Goal: Use online tool/utility: Utilize a website feature to perform a specific function

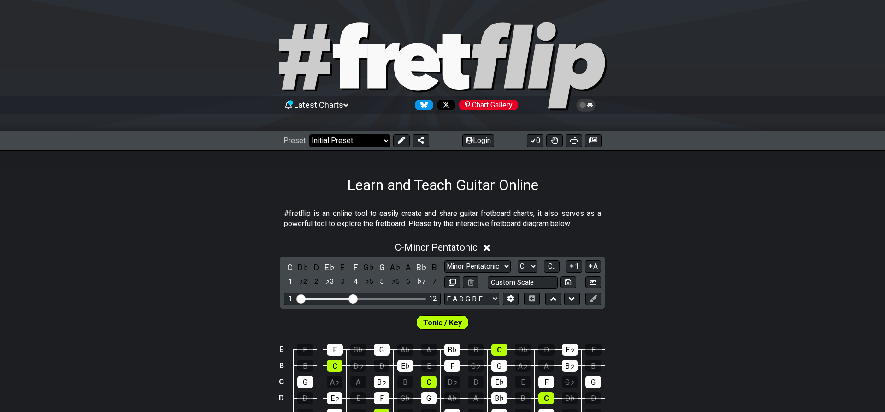
click at [309, 134] on select "Welcome to #fretflip! Initial Preset Custom Preset Minor Pentatonic Major Penta…" at bounding box center [349, 140] width 81 height 13
click option "2. Scale Degrees" at bounding box center [0, 0] width 0 height 0
select select "/scale-degrees-and-intervals"
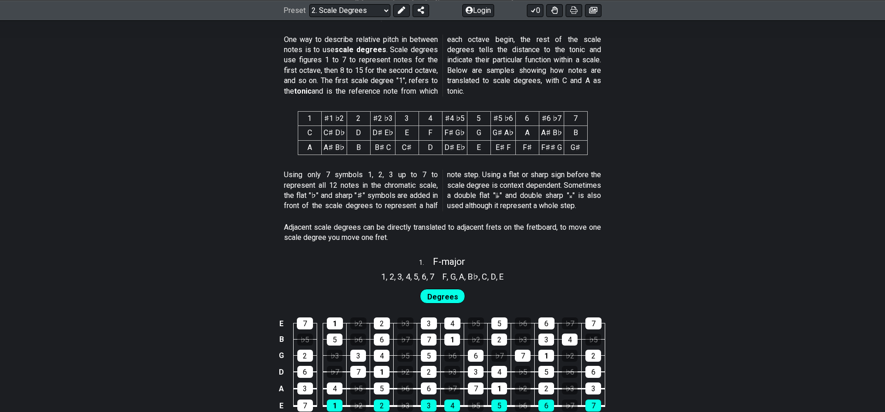
scroll to position [423, 0]
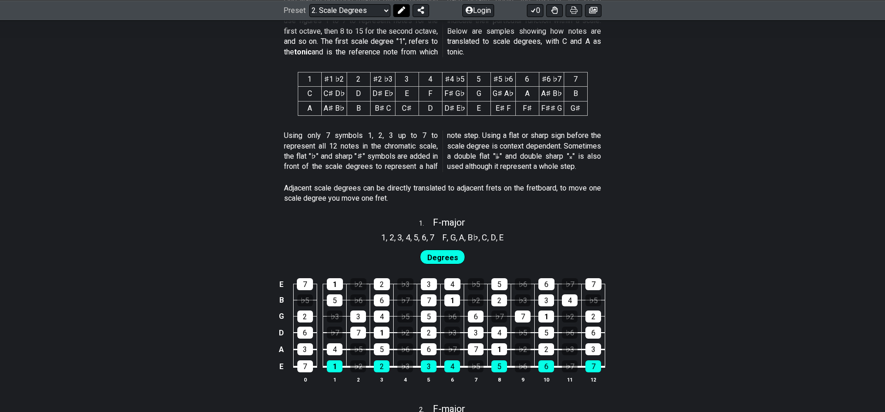
click at [400, 7] on icon at bounding box center [401, 9] width 7 height 7
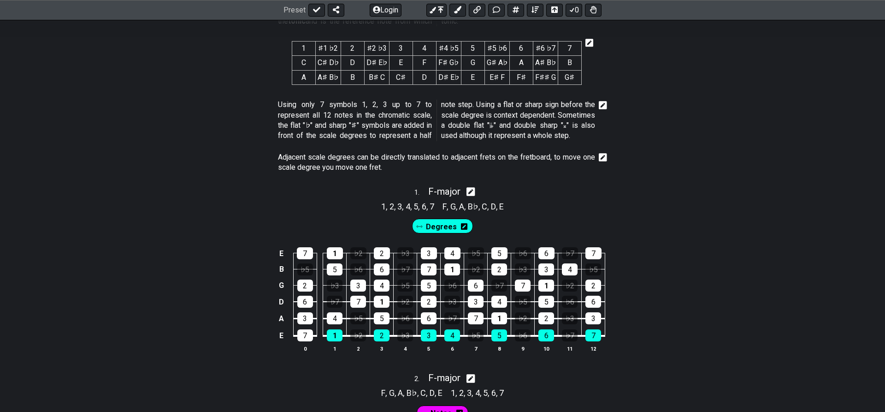
scroll to position [470, 0]
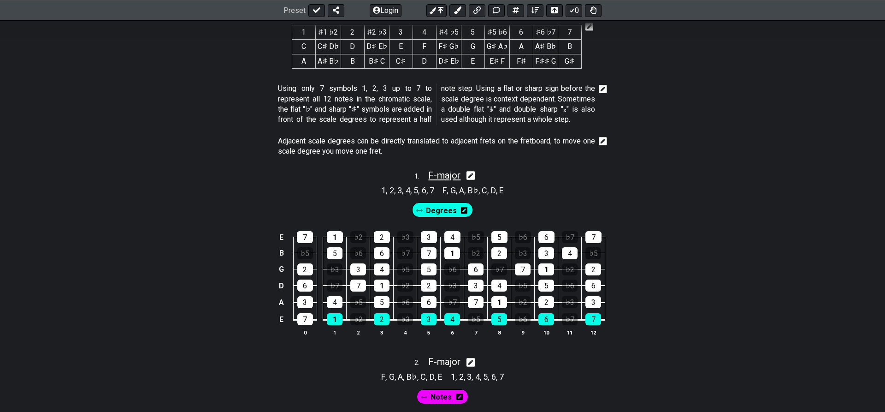
click at [451, 174] on span "F - major" at bounding box center [444, 175] width 32 height 11
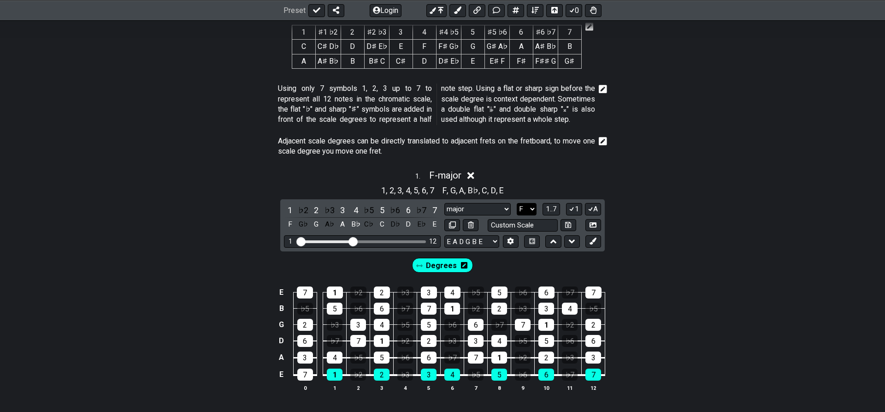
click at [517, 203] on select "A♭ A A♯ B♭ B C C♯ D♭ D D♯ E♭ E F F♯ G♭ G G♯" at bounding box center [527, 209] width 20 height 12
select select "G"
click option "G" at bounding box center [0, 0] width 0 height 0
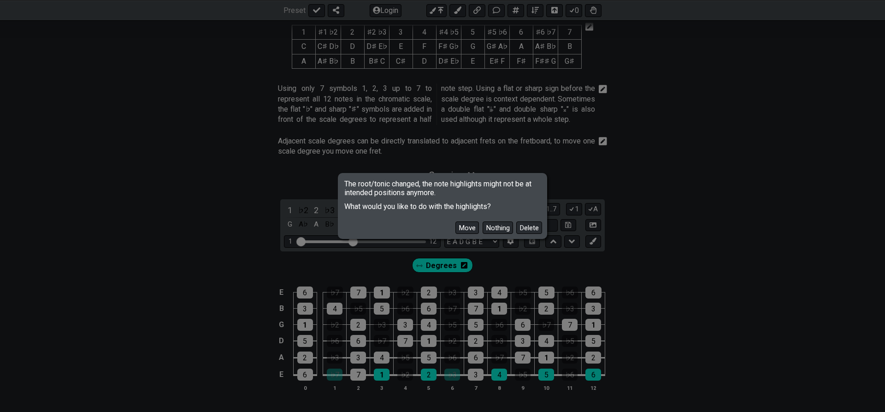
drag, startPoint x: 470, startPoint y: 227, endPoint x: 473, endPoint y: 223, distance: 5.2
click at [469, 227] on button "Move" at bounding box center [467, 227] width 24 height 12
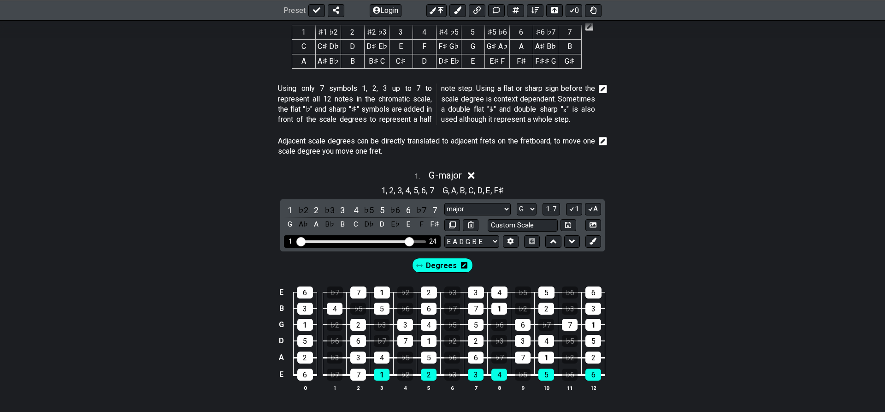
drag, startPoint x: 356, startPoint y: 241, endPoint x: 411, endPoint y: 247, distance: 54.7
click at [411, 241] on input "Visible fret range" at bounding box center [362, 241] width 131 height 0
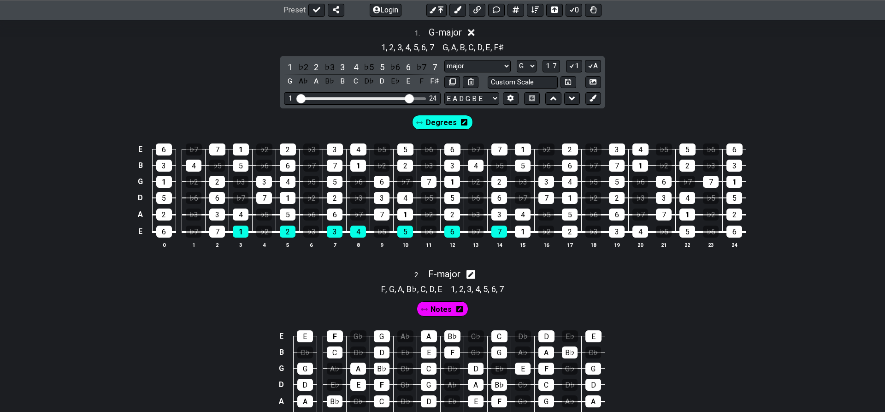
scroll to position [564, 0]
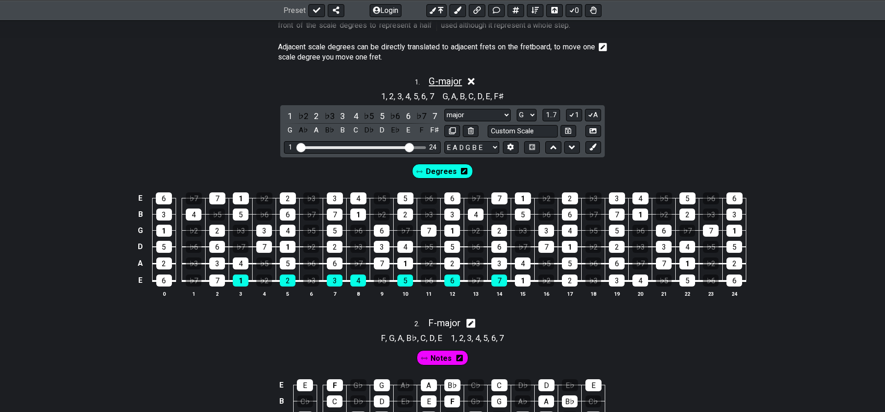
click at [443, 79] on span "G - major" at bounding box center [445, 81] width 33 height 11
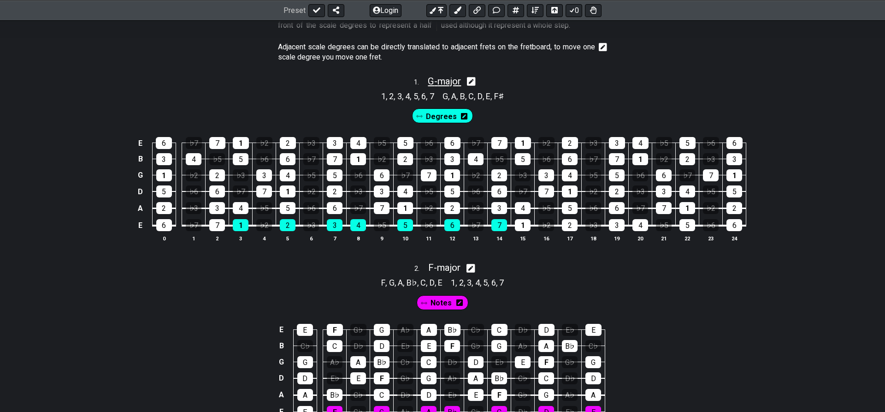
click at [455, 80] on span "G - major" at bounding box center [444, 81] width 33 height 11
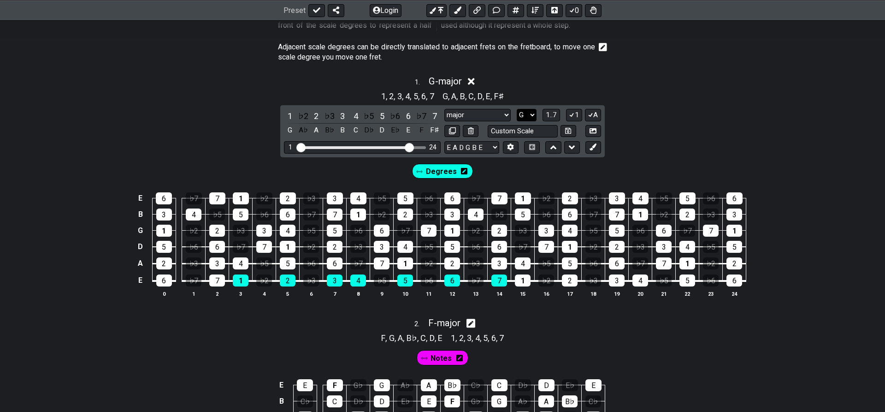
click at [517, 109] on select "A♭ A A♯ B♭ B C C♯ D♭ D D♯ E♭ E F F♯ G♭ G G♯" at bounding box center [527, 115] width 20 height 12
select select "A"
click option "A" at bounding box center [0, 0] width 0 height 0
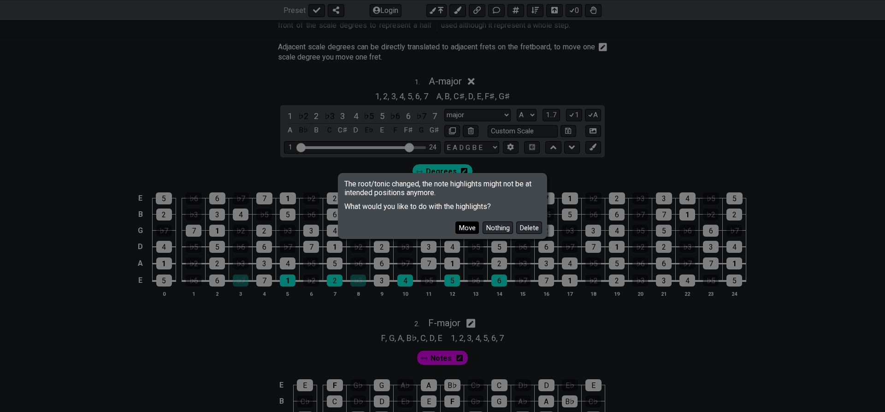
click at [467, 224] on button "Move" at bounding box center [467, 227] width 24 height 12
